Goal: Information Seeking & Learning: Learn about a topic

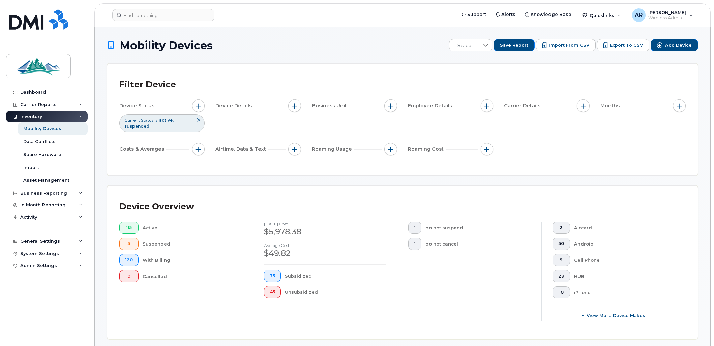
scroll to position [267, 0]
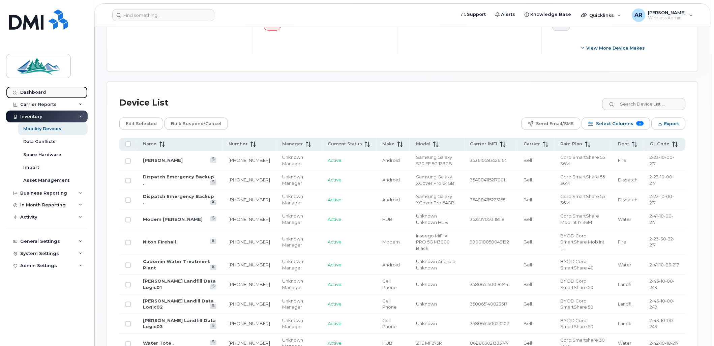
click at [45, 95] on link "Dashboard" at bounding box center [47, 92] width 82 height 12
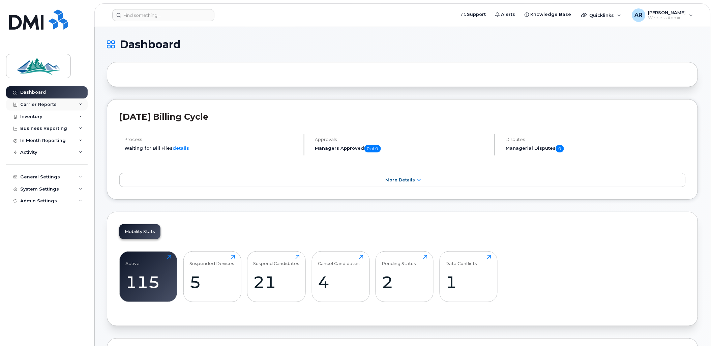
click at [43, 106] on div "Carrier Reports" at bounding box center [38, 104] width 36 height 5
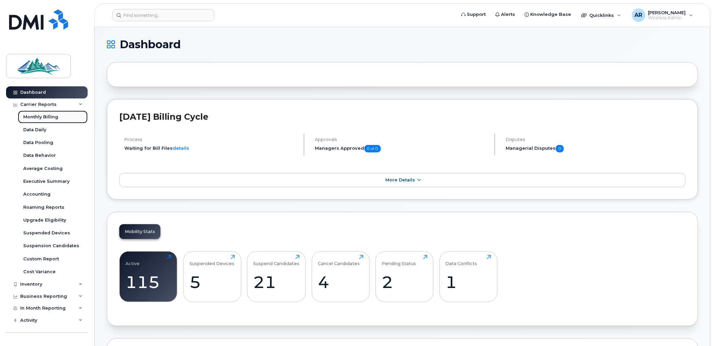
click at [43, 116] on div "Monthly Billing" at bounding box center [40, 117] width 35 height 6
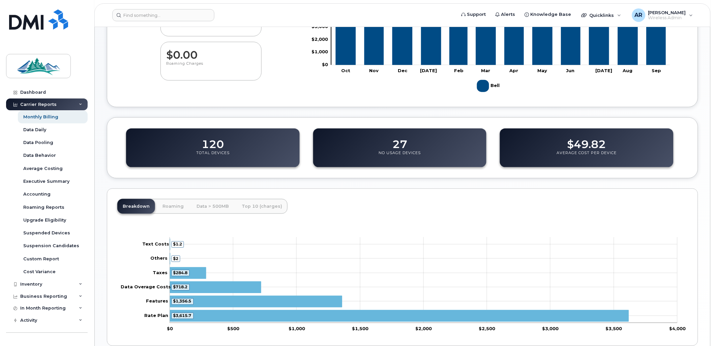
scroll to position [181, 0]
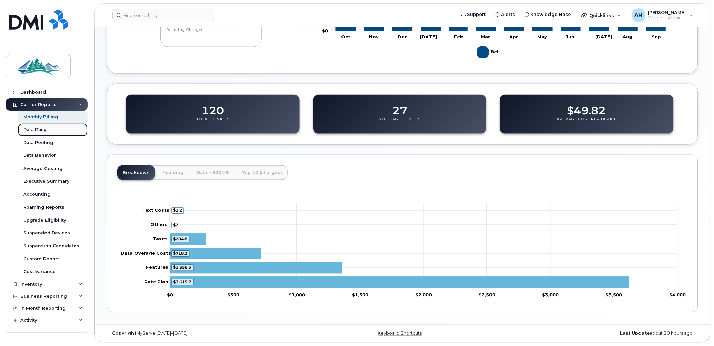
click at [27, 132] on div "Data Daily" at bounding box center [34, 130] width 23 height 6
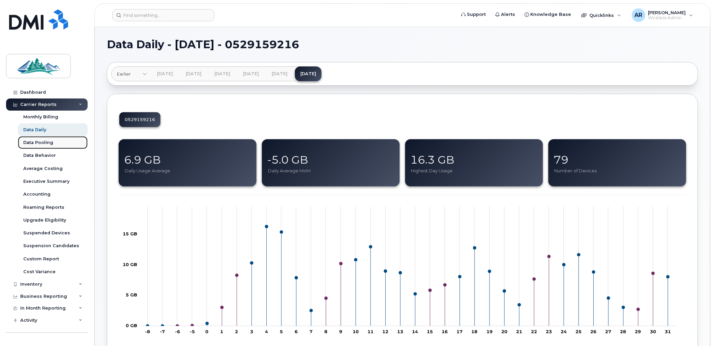
click at [34, 145] on div "Data Pooling" at bounding box center [38, 142] width 30 height 6
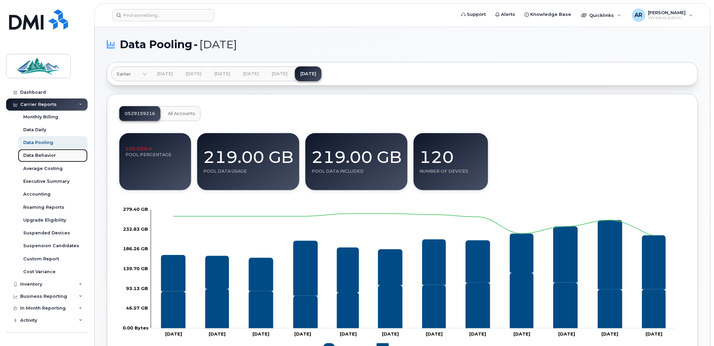
click at [41, 156] on div "Data Behavior" at bounding box center [39, 155] width 33 height 6
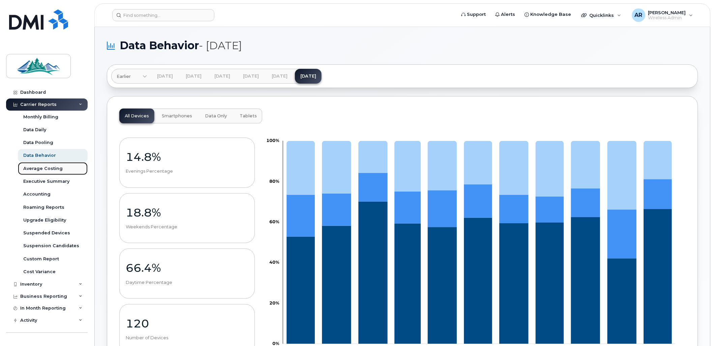
click at [39, 169] on div "Average Costing" at bounding box center [42, 168] width 39 height 6
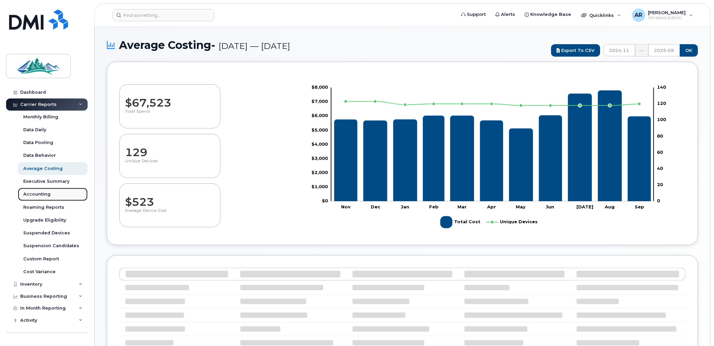
click at [34, 193] on div "Accounting" at bounding box center [36, 194] width 27 height 6
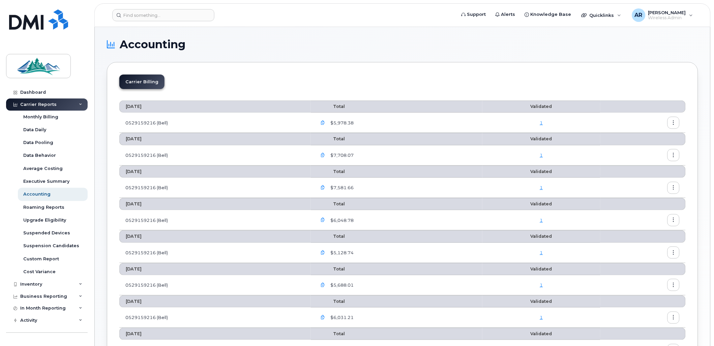
click at [138, 86] on li "Carrier Billing" at bounding box center [141, 81] width 45 height 14
click at [141, 78] on li "Carrier Billing" at bounding box center [141, 81] width 45 height 14
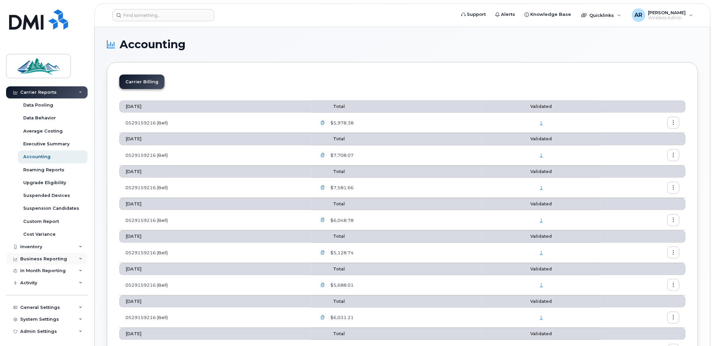
click at [73, 256] on div "Business Reporting" at bounding box center [47, 259] width 82 height 12
click at [66, 267] on link "Managerial Reports" at bounding box center [53, 270] width 70 height 13
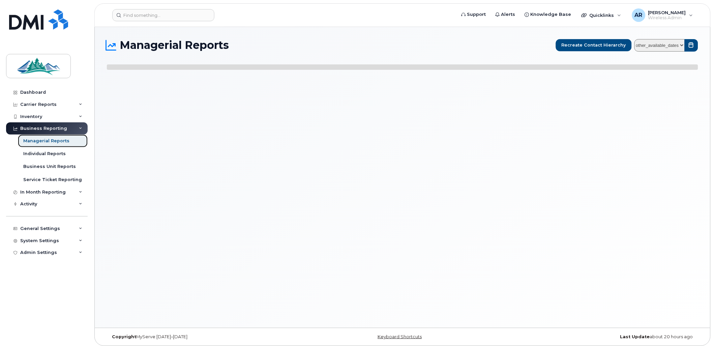
select select
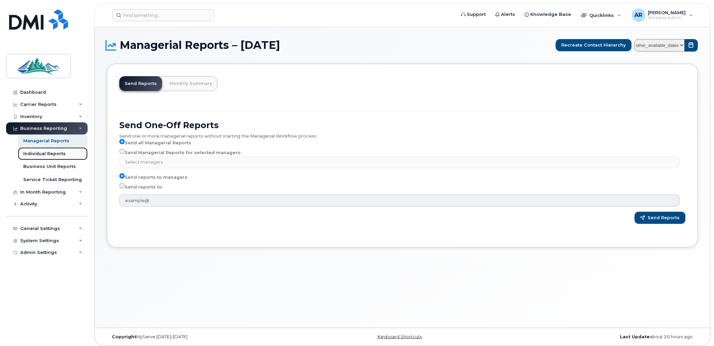
click at [49, 153] on div "Individual Reports" at bounding box center [44, 154] width 42 height 6
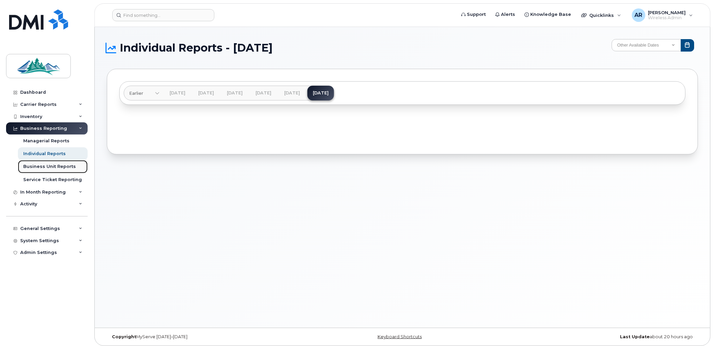
click at [49, 166] on div "Business Unit Reports" at bounding box center [49, 166] width 53 height 6
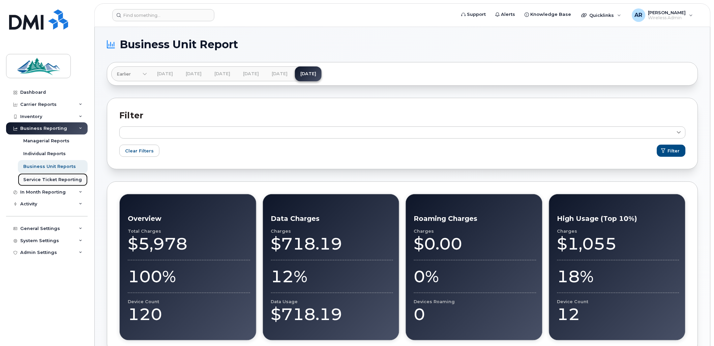
click at [50, 181] on div "Service Ticket Reporting" at bounding box center [52, 180] width 59 height 6
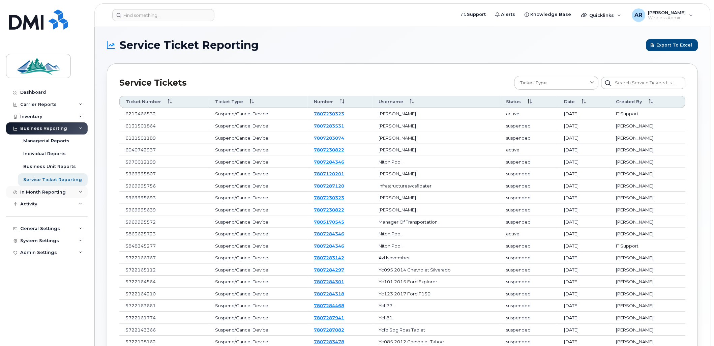
click at [46, 194] on div "In Month Reporting" at bounding box center [42, 191] width 45 height 5
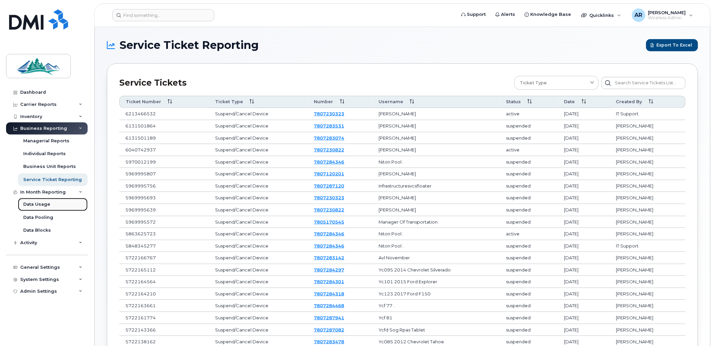
click at [45, 201] on link "Data Usage" at bounding box center [53, 204] width 70 height 13
